Goal: Information Seeking & Learning: Learn about a topic

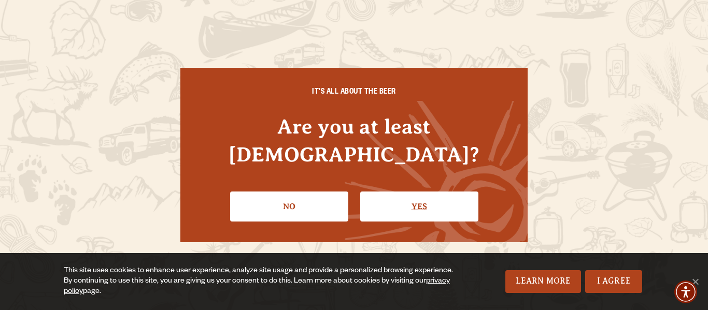
click at [403, 192] on link "Yes" at bounding box center [419, 207] width 118 height 30
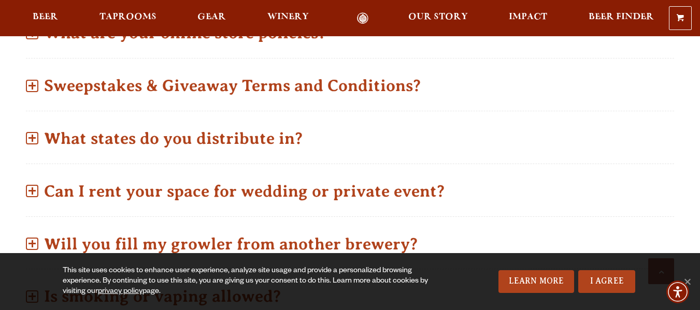
scroll to position [637, 0]
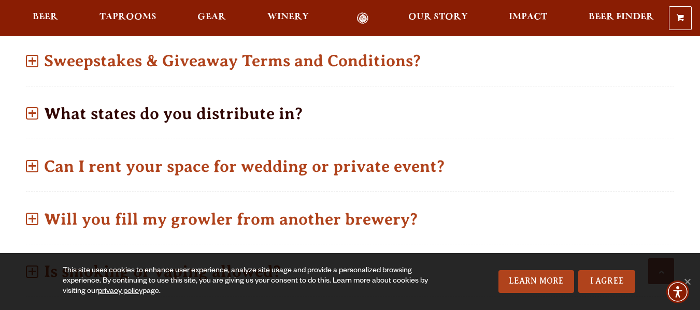
click at [31, 108] on span at bounding box center [32, 113] width 12 height 12
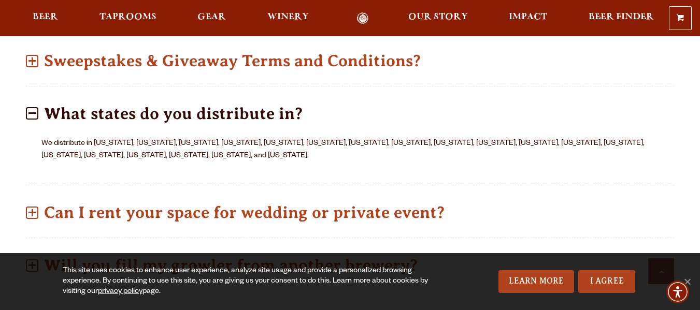
click at [32, 111] on span at bounding box center [32, 113] width 12 height 12
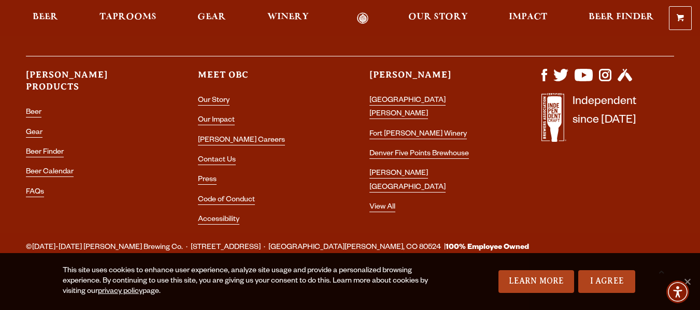
scroll to position [1344, 0]
click at [221, 119] on link "Our Impact" at bounding box center [216, 121] width 37 height 9
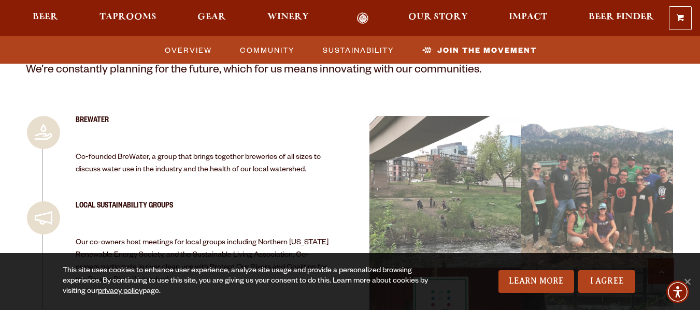
scroll to position [2266, 0]
